Goal: Obtain resource: Download file/media

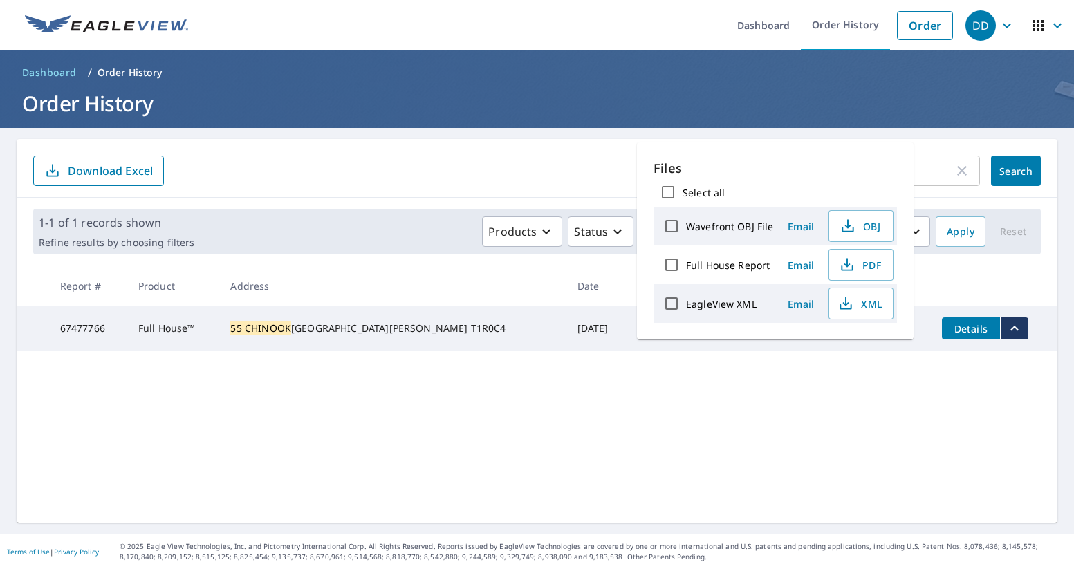
click at [945, 173] on input "55 chinook" at bounding box center [851, 170] width 203 height 39
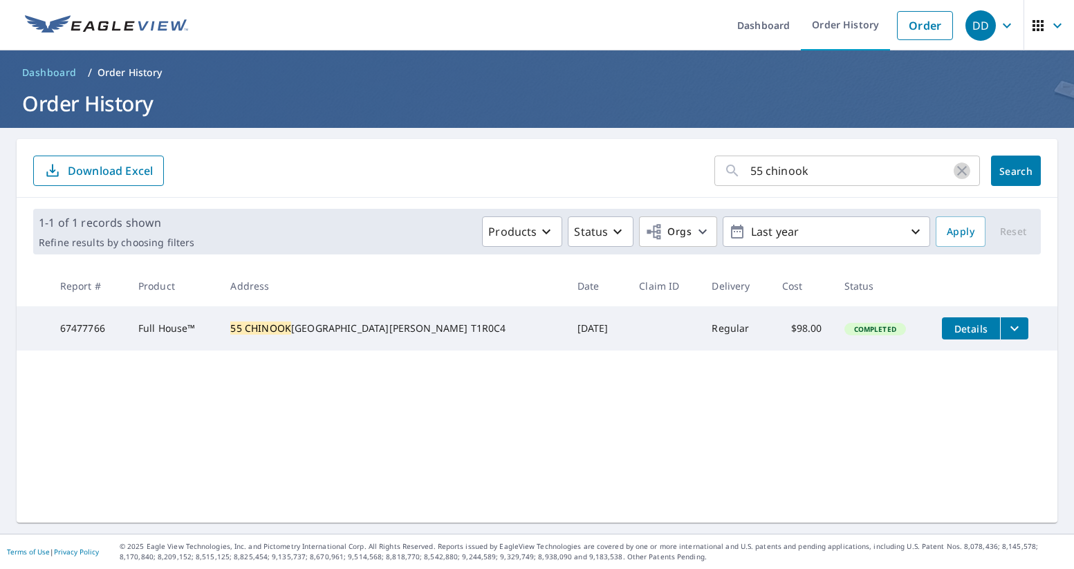
click at [960, 172] on icon "button" at bounding box center [962, 171] width 10 height 10
click at [889, 173] on input "text" at bounding box center [865, 170] width 230 height 39
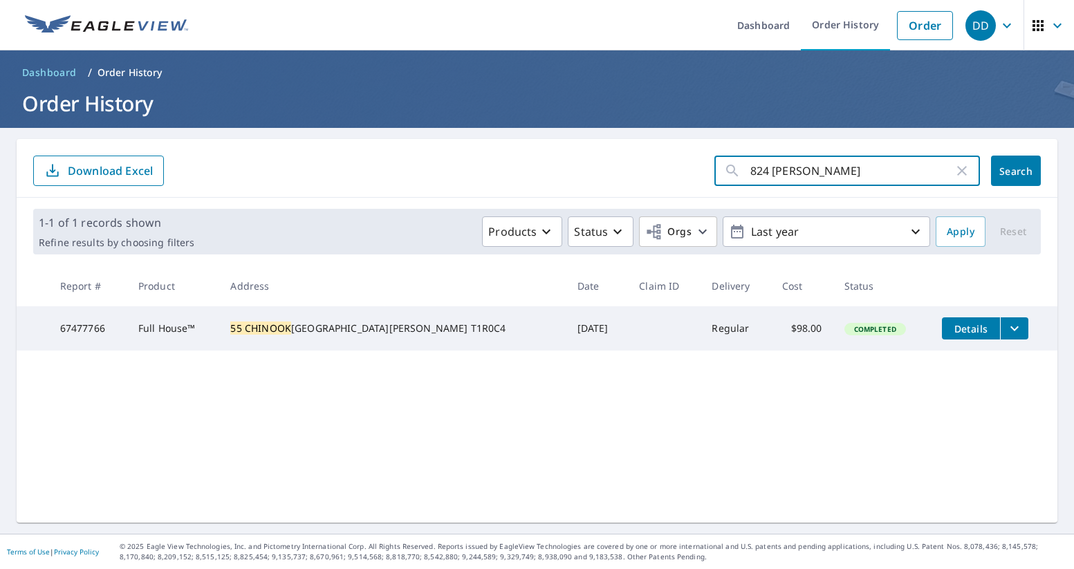
type input "824 [PERSON_NAME]"
click at [1016, 171] on button "Search" at bounding box center [1016, 171] width 50 height 30
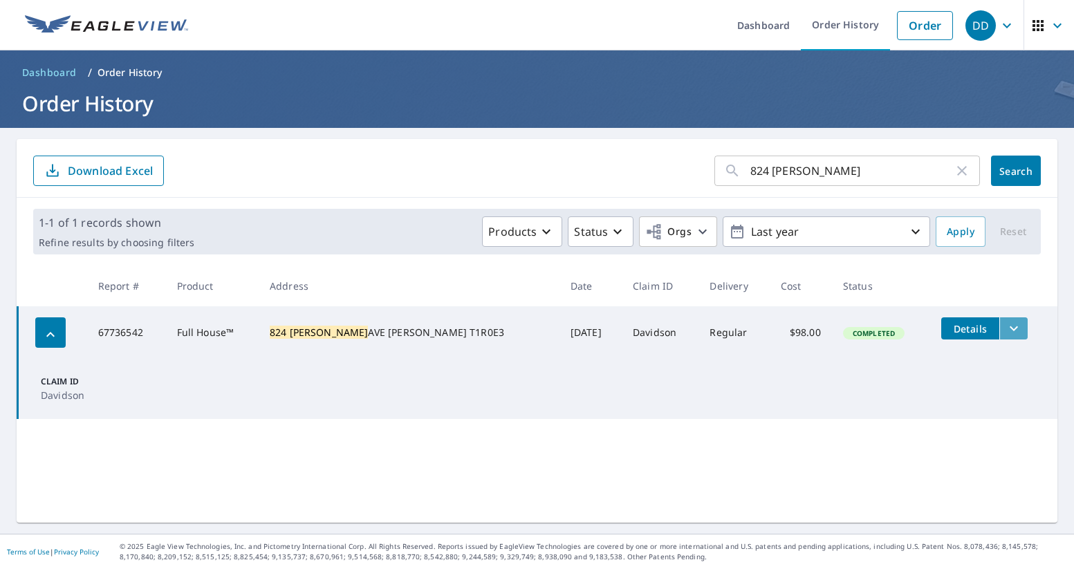
click at [1003, 323] on button "filesDropdownBtn-67736542" at bounding box center [1013, 328] width 28 height 22
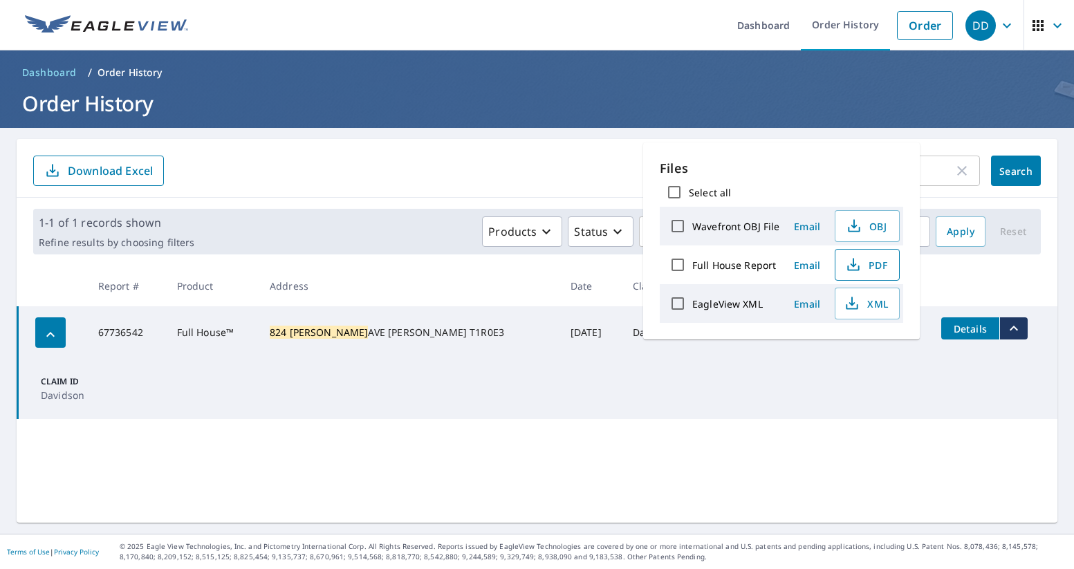
click at [880, 259] on span "PDF" at bounding box center [865, 264] width 44 height 17
click at [938, 172] on input "824 [PERSON_NAME]" at bounding box center [851, 170] width 203 height 39
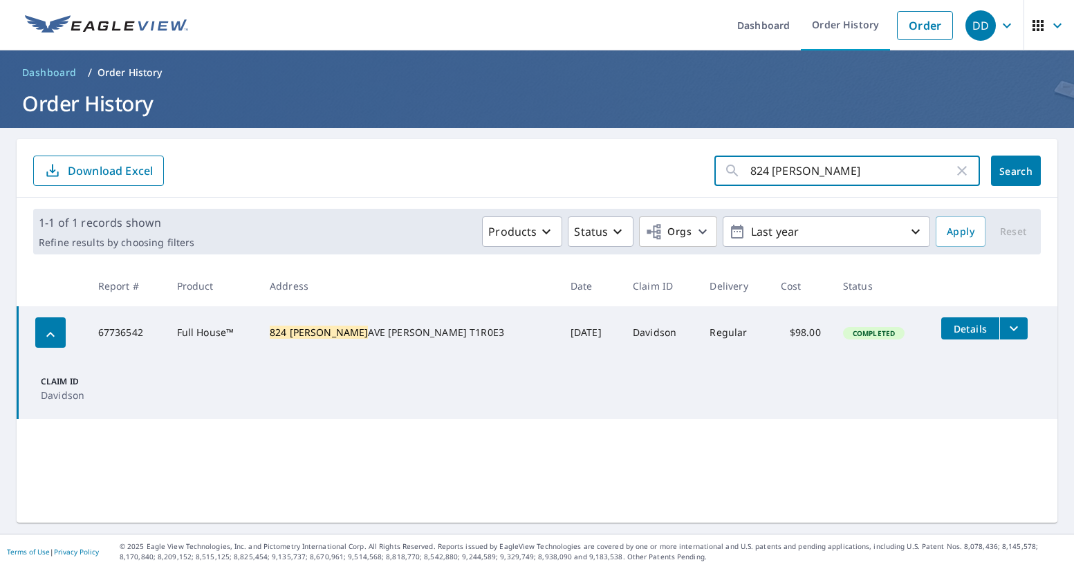
click at [958, 173] on icon "button" at bounding box center [961, 170] width 17 height 17
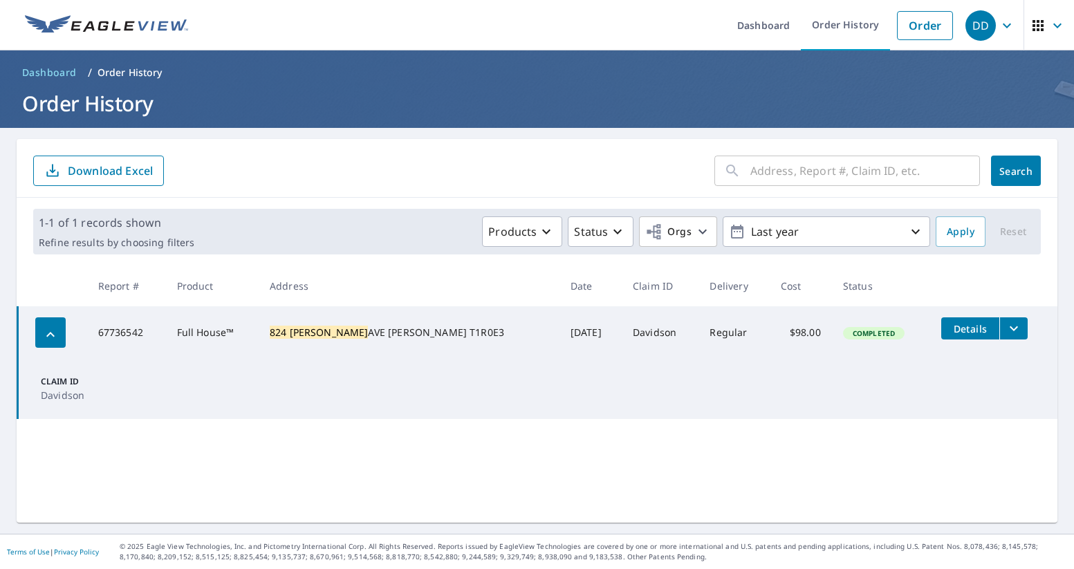
click at [841, 171] on input "text" at bounding box center [865, 170] width 230 height 39
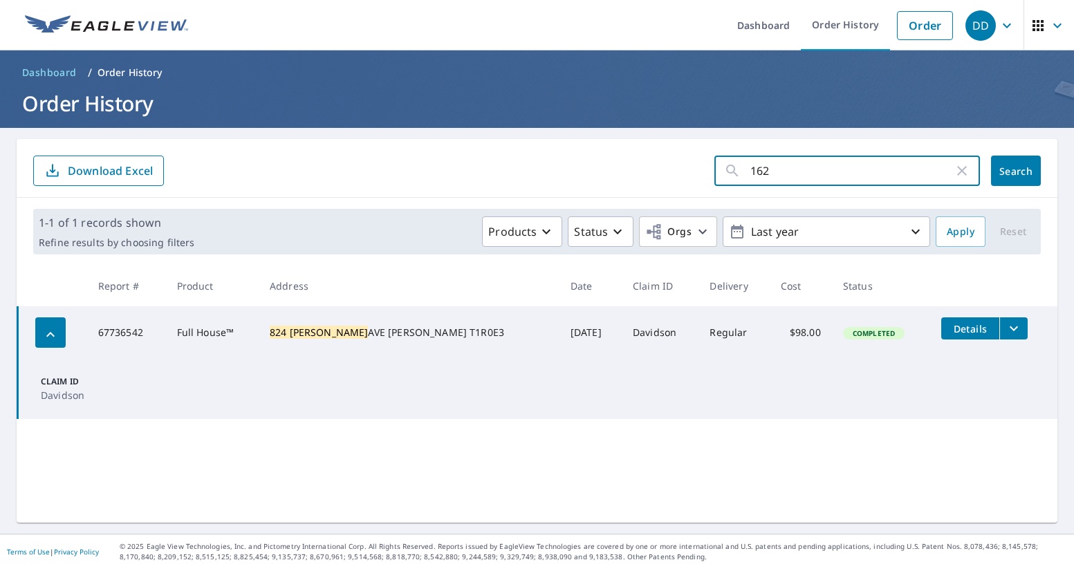
type input "1620"
click at [1016, 171] on button "Search" at bounding box center [1016, 171] width 50 height 30
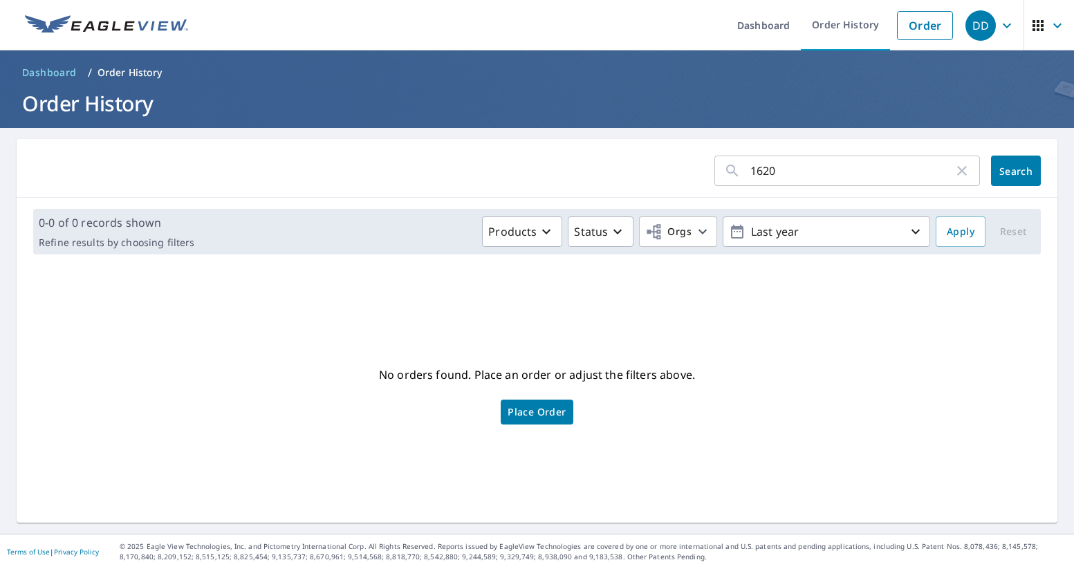
click at [816, 172] on input "1620" at bounding box center [851, 170] width 203 height 39
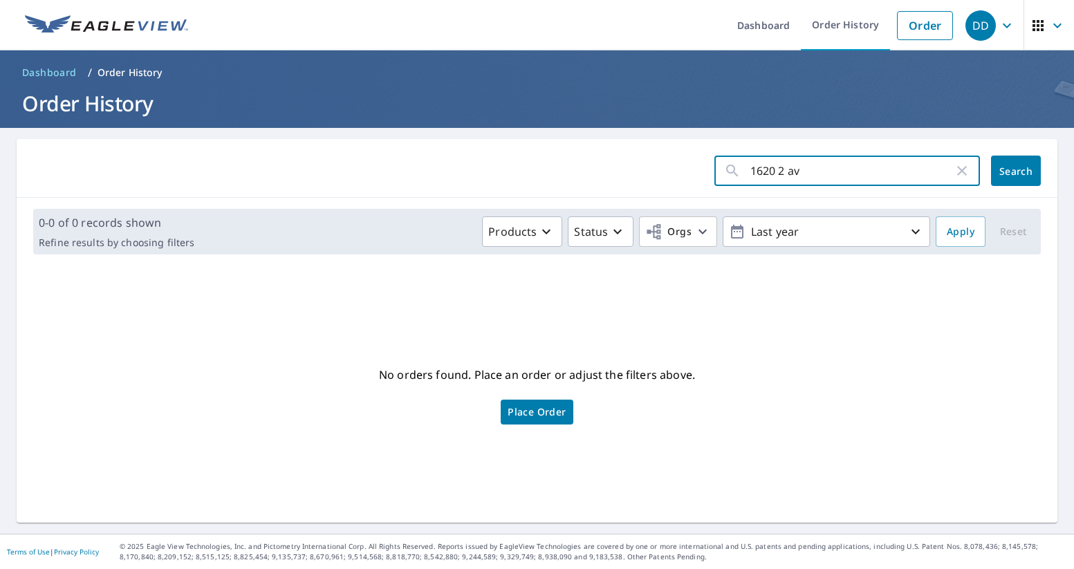
type input "1620 2 ave"
click at [1016, 171] on button "Search" at bounding box center [1016, 171] width 50 height 30
click at [953, 172] on div "1620 2 ave ​" at bounding box center [846, 171] width 265 height 30
click at [972, 174] on div "1620 2 ave ​" at bounding box center [846, 171] width 265 height 30
click at [969, 174] on icon "button" at bounding box center [961, 170] width 17 height 17
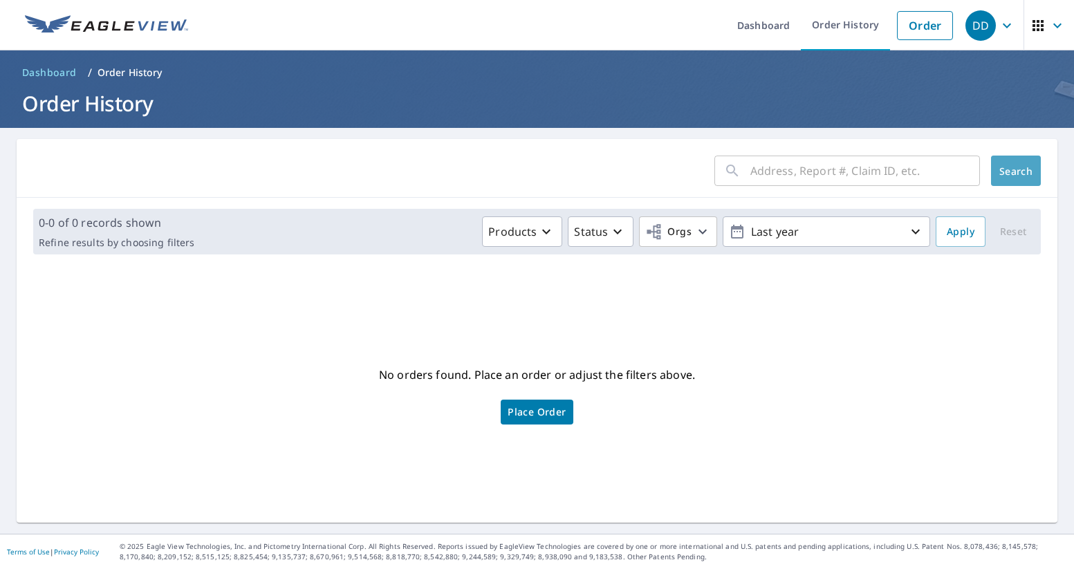
click at [1002, 174] on span "Search" at bounding box center [1016, 171] width 28 height 13
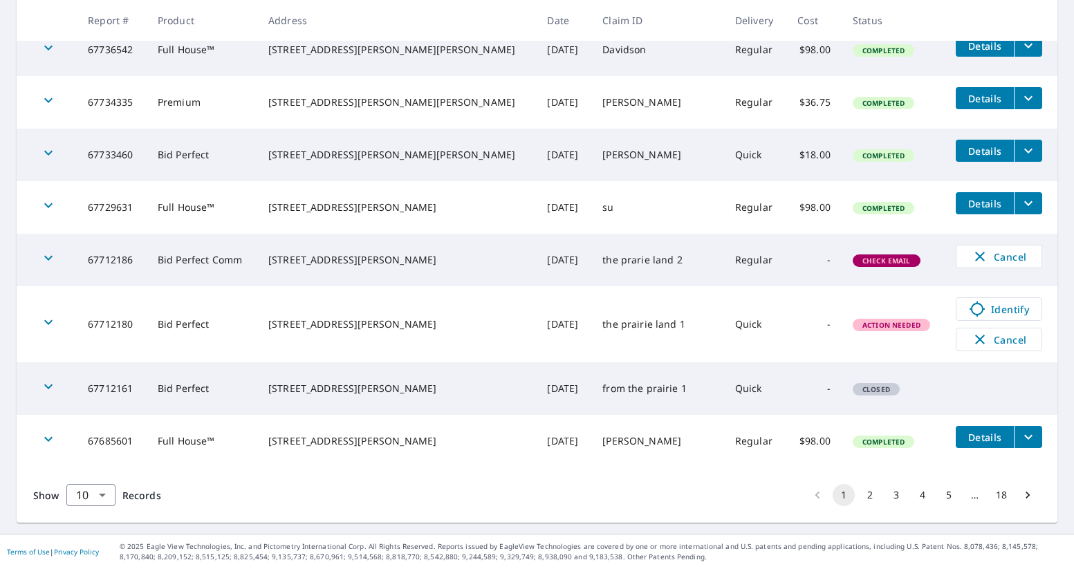
scroll to position [388, 0]
click at [868, 492] on button "2" at bounding box center [870, 495] width 22 height 22
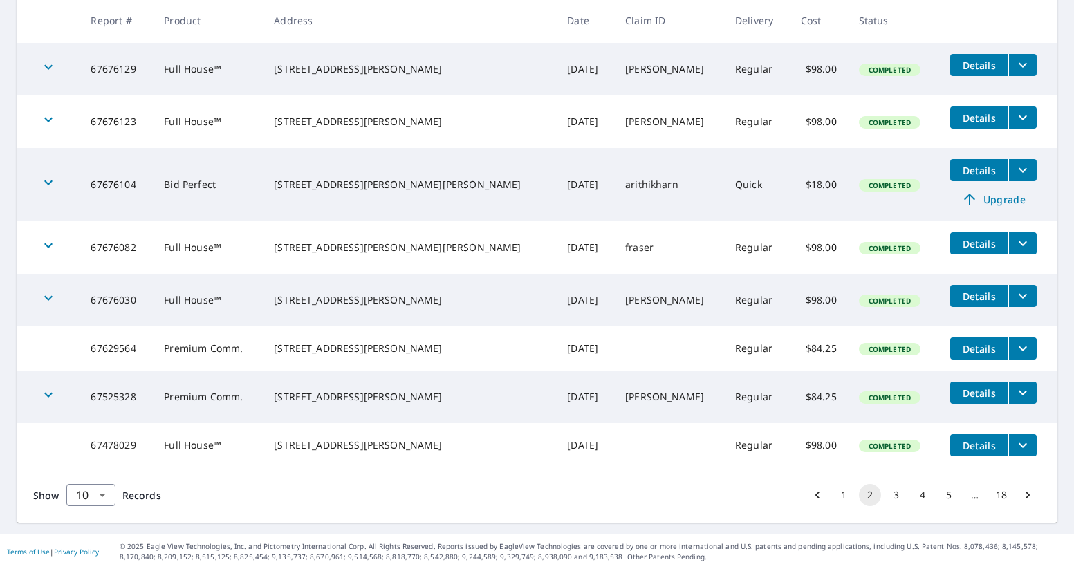
scroll to position [380, 0]
click at [897, 496] on button "3" at bounding box center [896, 495] width 22 height 22
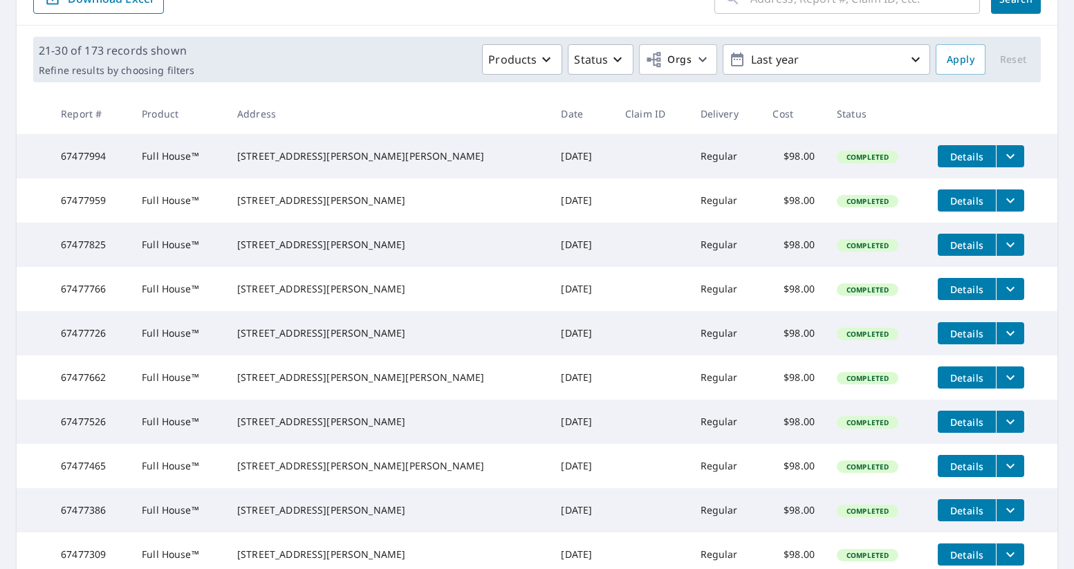
scroll to position [171, 0]
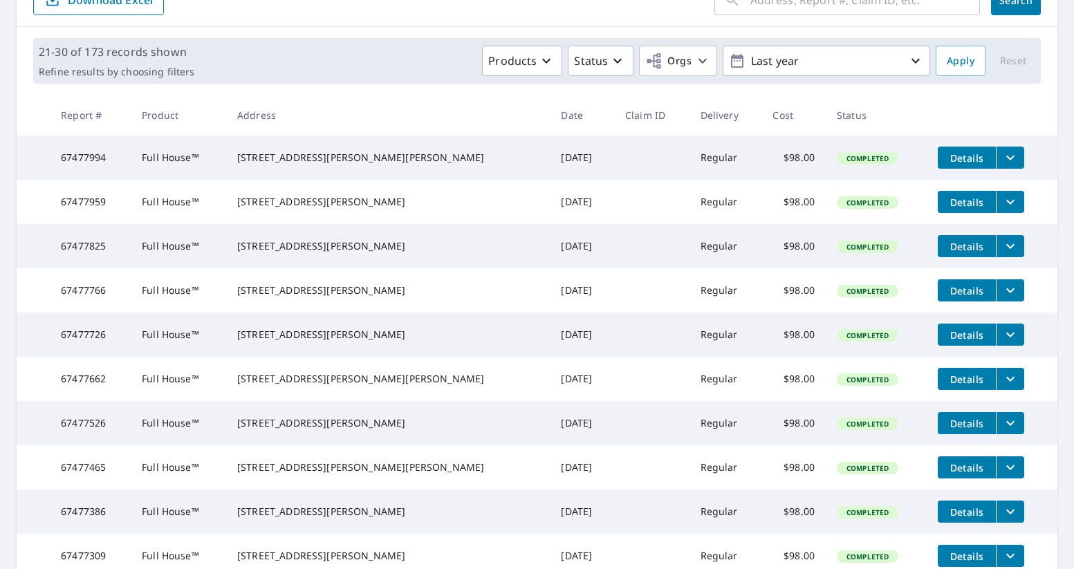
click at [1002, 205] on icon "filesDropdownBtn-67477959" at bounding box center [1010, 202] width 17 height 17
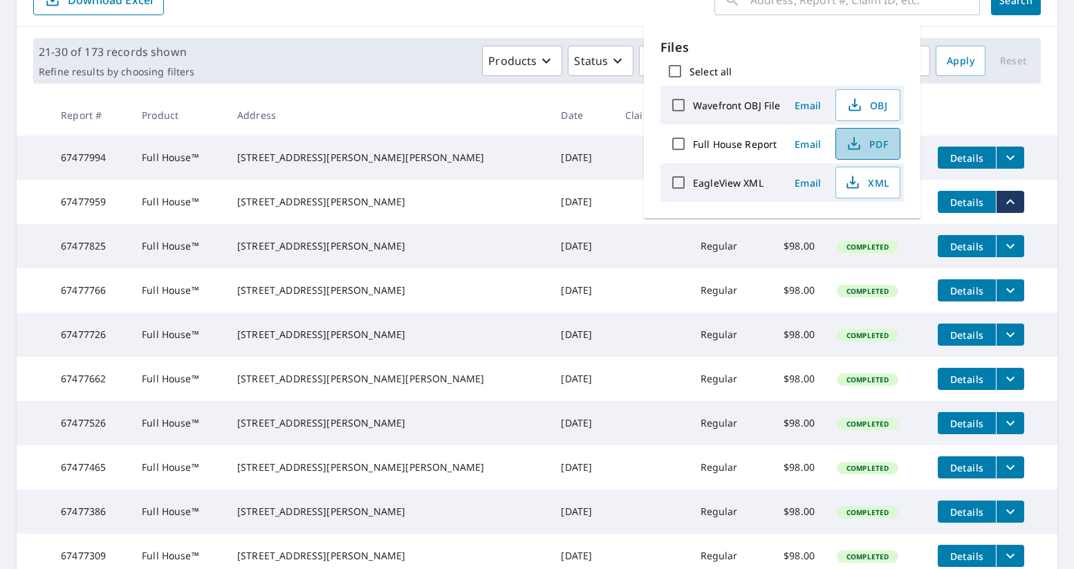
click at [871, 145] on span "PDF" at bounding box center [866, 144] width 44 height 17
